Goal: Find specific page/section: Find specific page/section

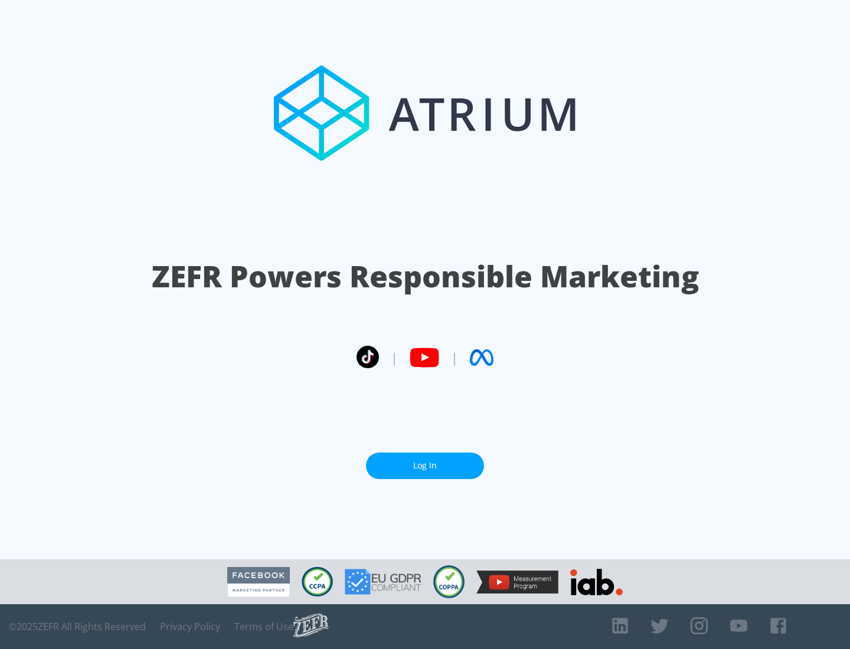
click at [425, 466] on link "Log In" at bounding box center [425, 466] width 118 height 27
